Goal: Task Accomplishment & Management: Use online tool/utility

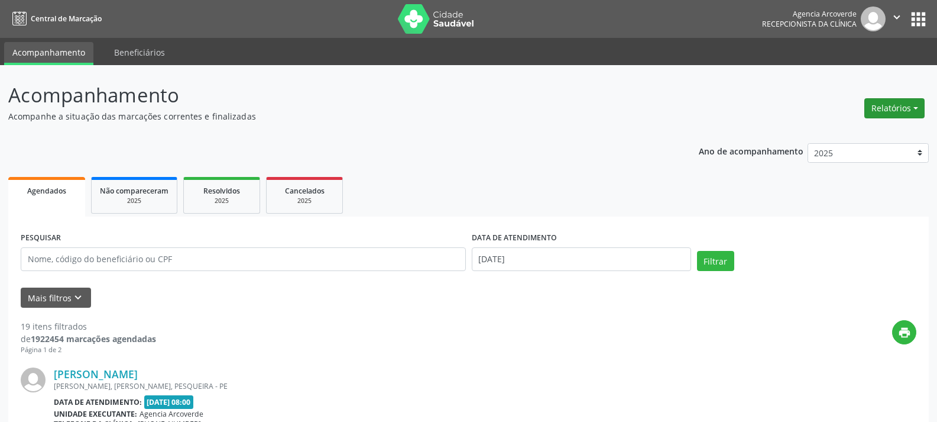
click at [897, 114] on button "Relatórios" at bounding box center [895, 108] width 60 height 20
click at [824, 139] on link "Agendamentos" at bounding box center [861, 133] width 127 height 17
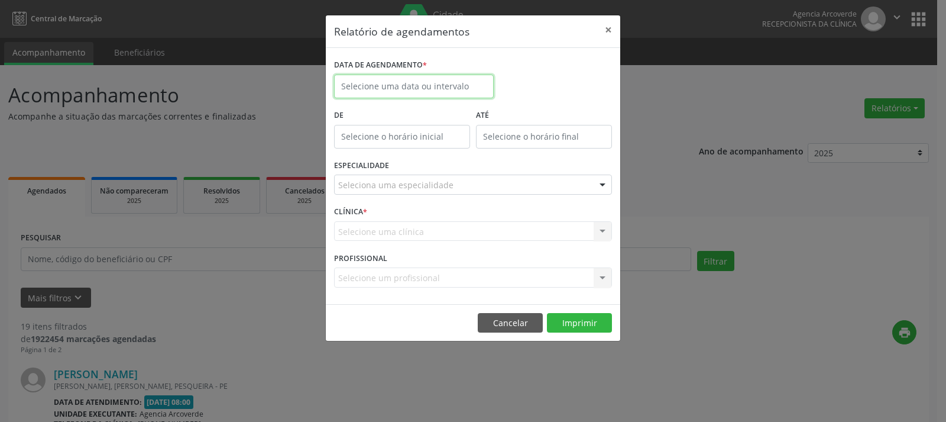
click at [441, 90] on input "text" at bounding box center [414, 87] width 160 height 24
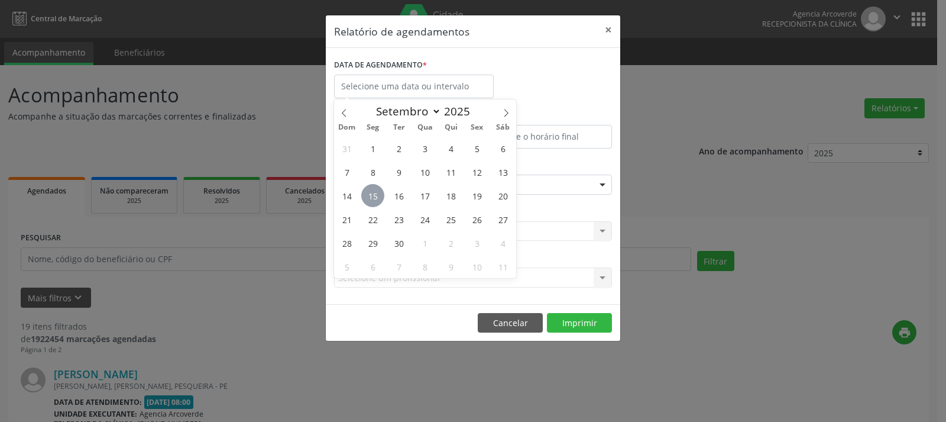
click at [375, 206] on span "15" at bounding box center [372, 195] width 23 height 23
type input "[DATE]"
click at [376, 200] on span "15" at bounding box center [372, 195] width 23 height 23
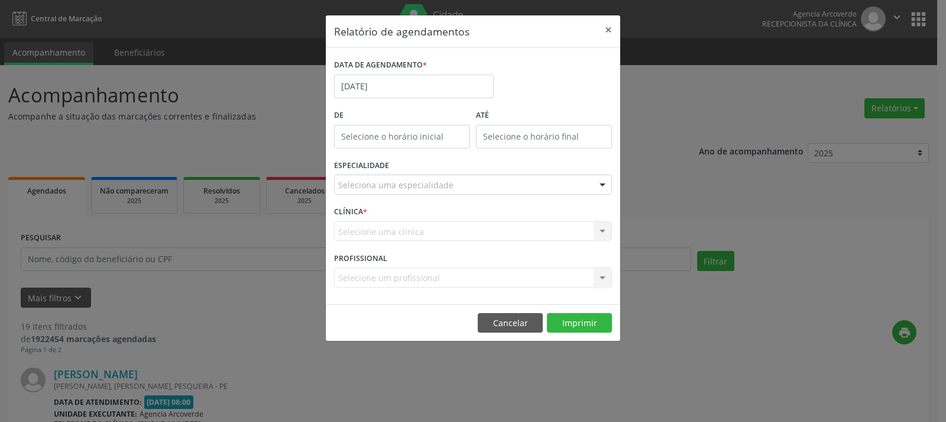
click at [389, 192] on div "Seleciona uma especialidade" at bounding box center [473, 184] width 278 height 20
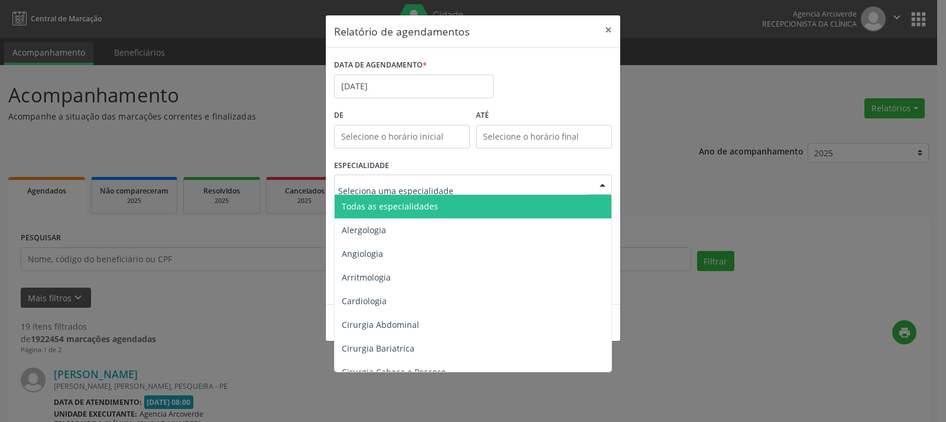
click at [394, 209] on span "Todas as especialidades" at bounding box center [390, 205] width 96 height 11
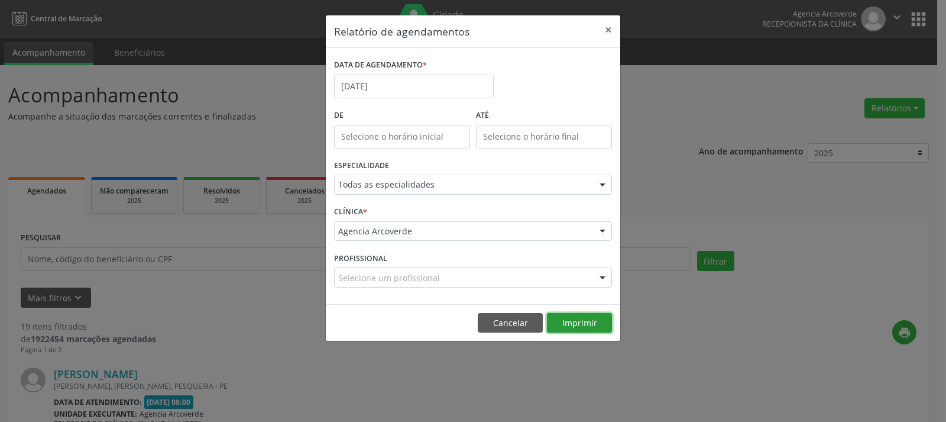
click at [576, 318] on button "Imprimir" at bounding box center [579, 323] width 65 height 20
